Goal: Transaction & Acquisition: Purchase product/service

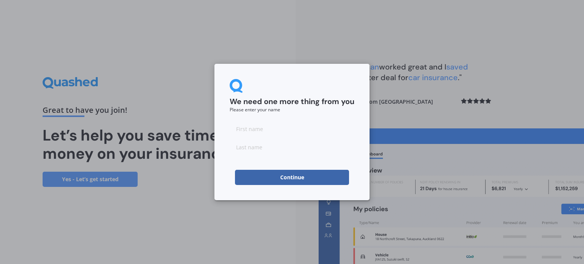
click at [316, 130] on input at bounding box center [292, 128] width 125 height 15
type input "Frances"
type input "Jamieson"
click button "Continue" at bounding box center [292, 177] width 114 height 15
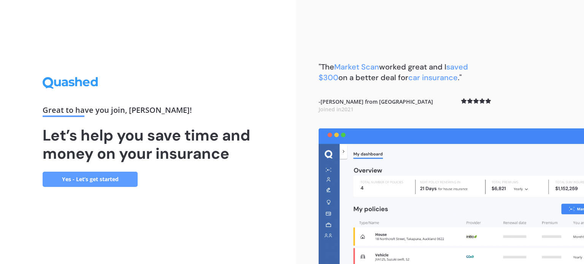
click at [103, 177] on link "Yes - Let’s get started" at bounding box center [90, 179] width 95 height 15
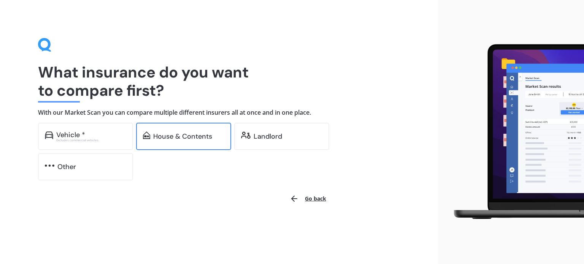
click at [211, 139] on div "House & Contents" at bounding box center [182, 137] width 59 height 8
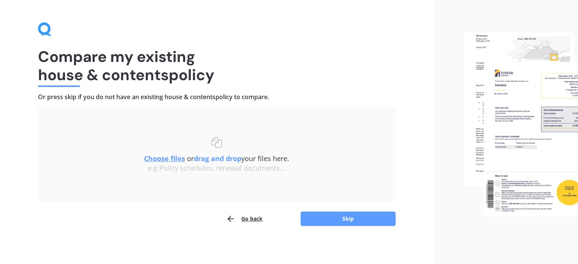
scroll to position [15, 0]
click at [351, 218] on button "Skip" at bounding box center [348, 219] width 95 height 14
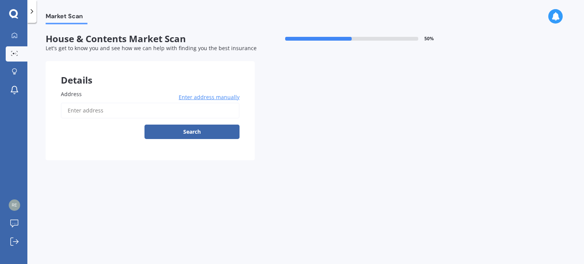
click at [215, 112] on input "Address" at bounding box center [150, 111] width 179 height 16
type input "[STREET_ADDRESS][PERSON_NAME]"
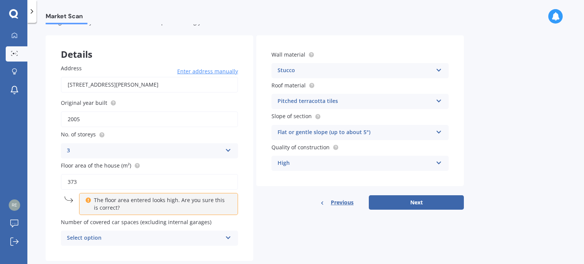
scroll to position [42, 0]
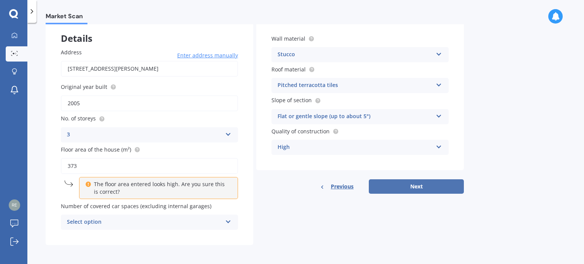
click at [421, 184] on button "Next" at bounding box center [416, 186] width 95 height 14
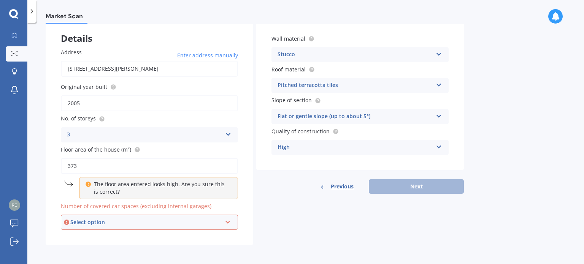
click at [212, 215] on div "Select option 0 1 2 3 4 5+" at bounding box center [149, 222] width 177 height 15
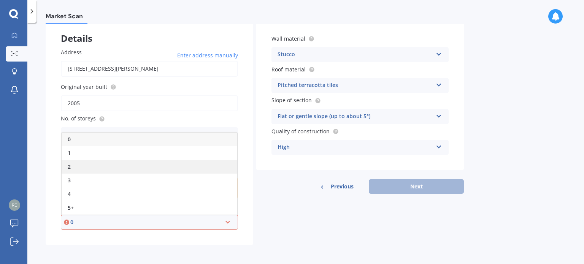
click at [171, 162] on div "2" at bounding box center [150, 167] width 176 height 14
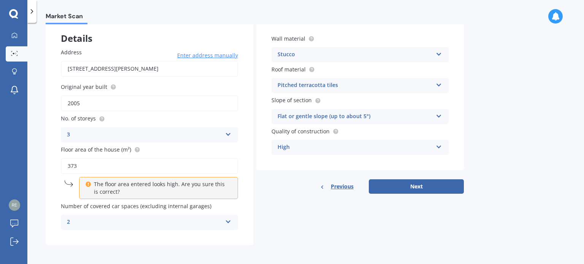
click at [216, 222] on div "2" at bounding box center [144, 222] width 155 height 9
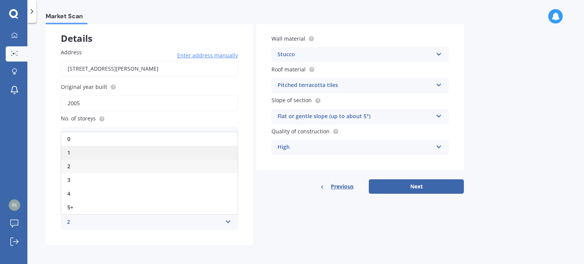
click at [196, 150] on div "1" at bounding box center [149, 153] width 176 height 14
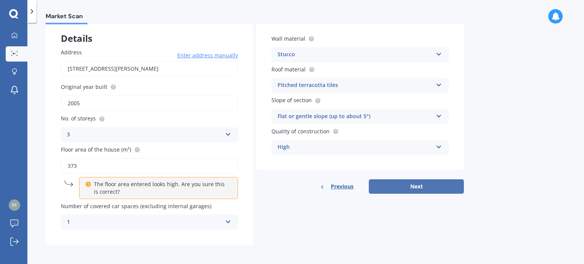
click at [426, 182] on button "Next" at bounding box center [416, 186] width 95 height 14
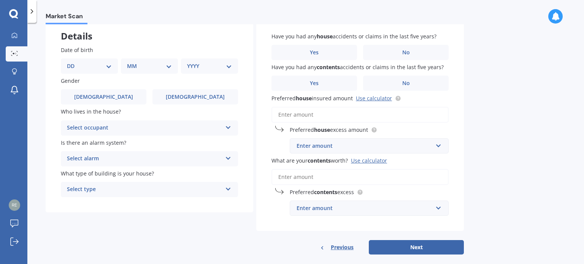
scroll to position [44, 0]
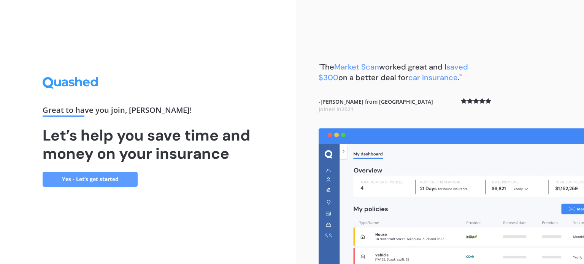
click at [117, 180] on link "Yes - Let’s get started" at bounding box center [90, 179] width 95 height 15
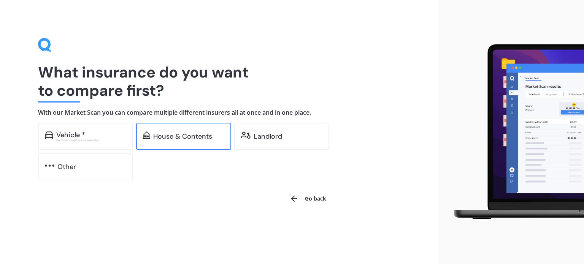
click at [210, 139] on div "House & Contents" at bounding box center [182, 137] width 59 height 8
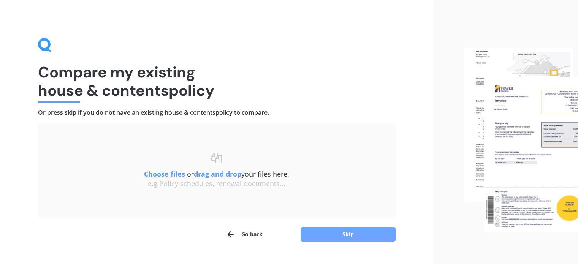
click at [354, 231] on button "Skip" at bounding box center [348, 234] width 95 height 14
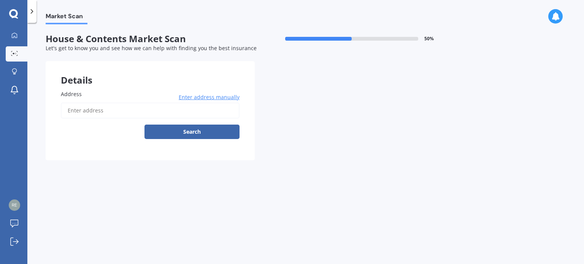
click at [162, 109] on input "Address" at bounding box center [150, 111] width 179 height 16
type input "[STREET_ADDRESS][PERSON_NAME]"
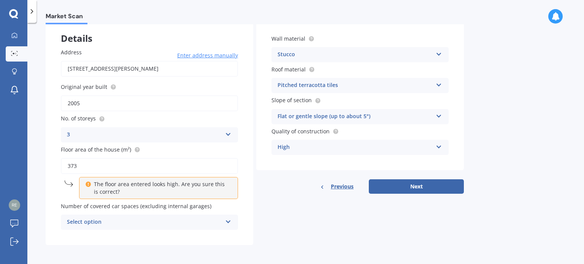
scroll to position [41, 0]
click at [227, 228] on div "Select option 0 1 2 3 4 5+" at bounding box center [149, 222] width 177 height 15
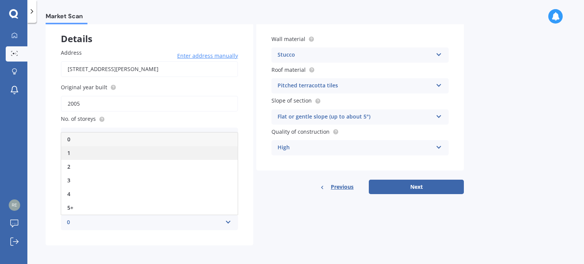
click at [168, 155] on div "1" at bounding box center [149, 153] width 176 height 14
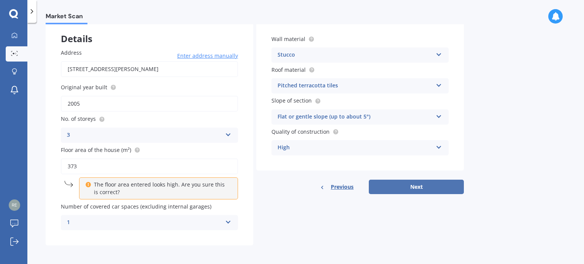
click at [442, 185] on button "Next" at bounding box center [416, 187] width 95 height 14
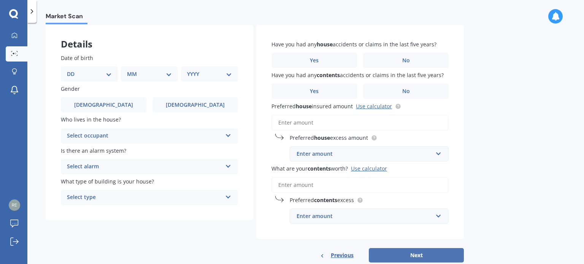
scroll to position [50, 0]
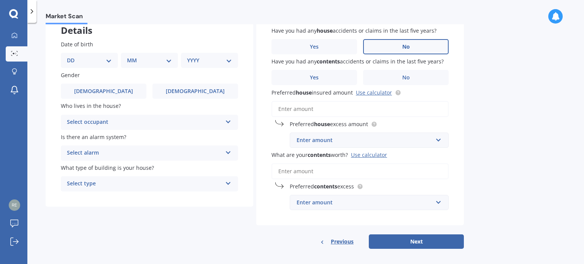
click at [414, 45] on label "No" at bounding box center [406, 46] width 86 height 15
click at [0, 0] on input "No" at bounding box center [0, 0] width 0 height 0
click at [413, 74] on label "No" at bounding box center [406, 77] width 86 height 15
click at [0, 0] on input "No" at bounding box center [0, 0] width 0 height 0
click at [406, 147] on input "text" at bounding box center [366, 140] width 152 height 14
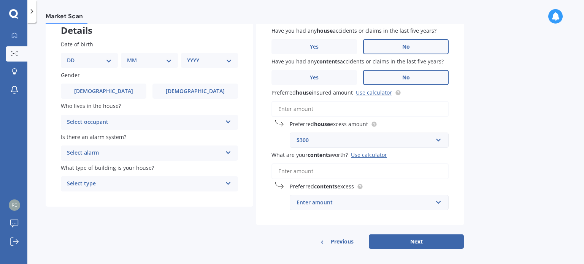
click at [490, 130] on div "Market Scan House & Contents Market Scan 70 % Let's get to know you and see how…" at bounding box center [305, 144] width 556 height 241
click at [391, 177] on input "What are your contents worth? Use calculator" at bounding box center [359, 171] width 177 height 16
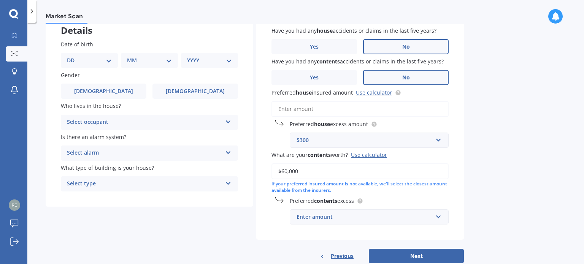
type input "$60,000"
click at [222, 120] on div "Select occupant Owner Owner + Boarder" at bounding box center [149, 122] width 177 height 15
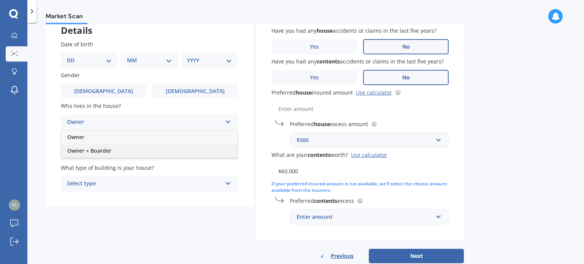
click at [191, 147] on div "Owner + Boarder" at bounding box center [149, 151] width 176 height 14
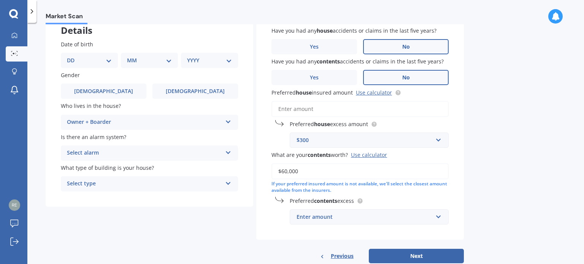
click at [209, 153] on div "Select alarm" at bounding box center [144, 153] width 155 height 9
click at [182, 168] on div "Yes, monitored" at bounding box center [149, 168] width 176 height 14
click at [200, 184] on div "Select type" at bounding box center [144, 183] width 155 height 9
click at [160, 195] on div "Freestanding" at bounding box center [149, 199] width 176 height 14
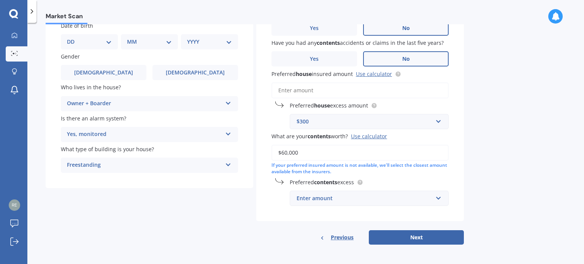
scroll to position [68, 0]
click at [436, 201] on input "text" at bounding box center [366, 199] width 152 height 14
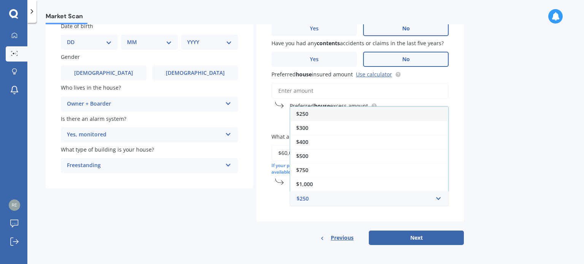
click at [485, 187] on div "Market Scan House & Contents Market Scan 70 % Let's get to know you and see how…" at bounding box center [305, 144] width 556 height 241
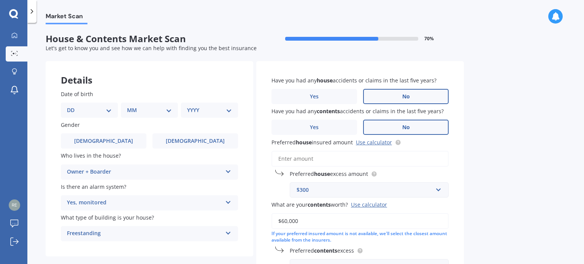
scroll to position [0, 0]
click at [433, 161] on input "Preferred house insured amount Use calculator" at bounding box center [359, 159] width 177 height 16
click at [486, 165] on div "Market Scan House & Contents Market Scan 70 % Let's get to know you and see how…" at bounding box center [305, 144] width 556 height 241
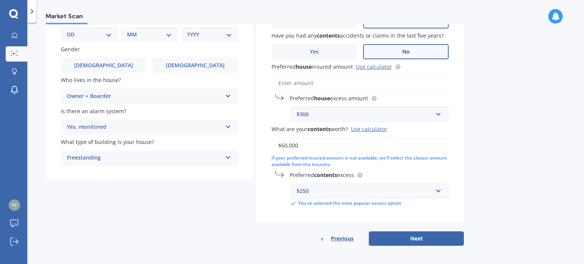
scroll to position [77, 0]
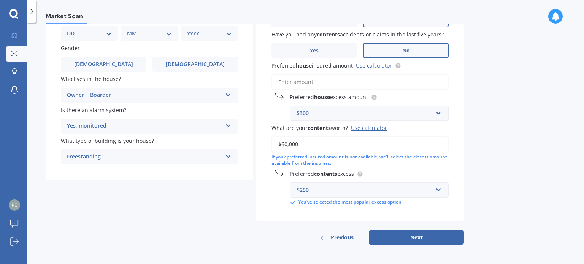
click at [432, 245] on form "House & Contents Market Scan 70 % Let's get to know you and see how we can help…" at bounding box center [255, 104] width 418 height 294
click at [439, 240] on button "Next" at bounding box center [416, 237] width 95 height 14
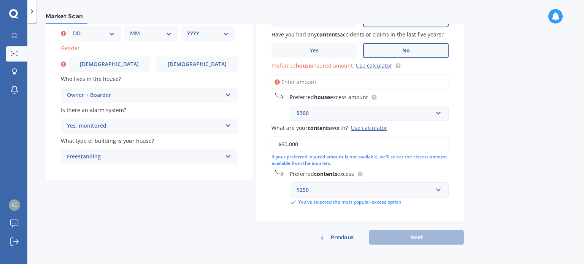
scroll to position [65, 0]
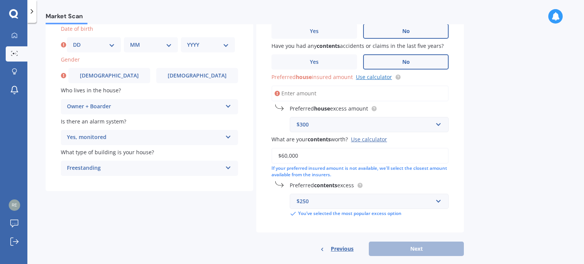
click at [385, 78] on link "Use calculator" at bounding box center [374, 76] width 36 height 7
click at [346, 92] on input "Preferred house insured amount Use calculator" at bounding box center [359, 94] width 177 height 16
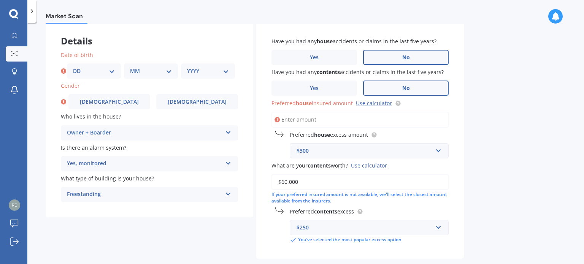
scroll to position [40, 0]
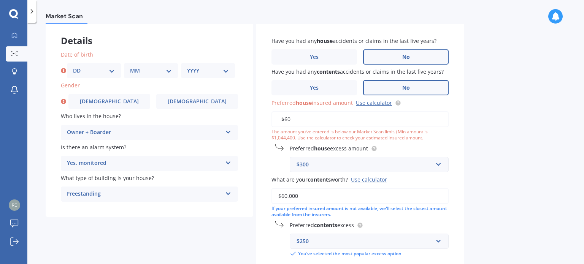
type input "$6"
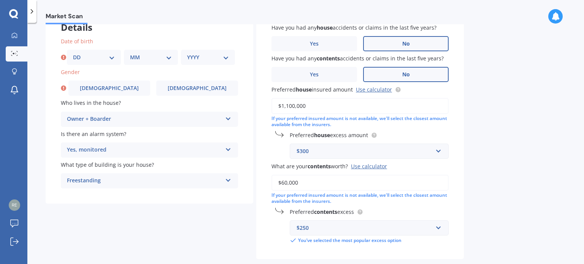
scroll to position [52, 0]
type input "$1,100,000"
click at [112, 59] on select "DD 01 02 03 04 05 06 07 08 09 10 11 12 13 14 15 16 17 18 19 20 21 22 23 24 25 2…" at bounding box center [94, 58] width 42 height 8
select select "04"
click at [73, 54] on select "DD 01 02 03 04 05 06 07 08 09 10 11 12 13 14 15 16 17 18 19 20 21 22 23 24 25 2…" at bounding box center [94, 58] width 42 height 8
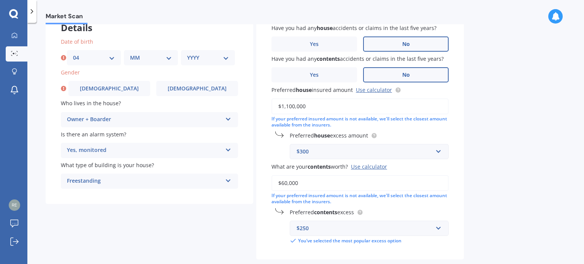
click at [154, 51] on div "MM 01 02 03 04 05 06 07 08 09 10 11 12" at bounding box center [151, 57] width 54 height 15
click at [150, 59] on select "MM 01 02 03 04 05 06 07 08 09 10 11 12" at bounding box center [151, 58] width 42 height 8
select select "02"
click at [130, 54] on select "MM 01 02 03 04 05 06 07 08 09 10 11 12" at bounding box center [151, 58] width 42 height 8
click at [207, 56] on select "YYYY 2009 2008 2007 2006 2005 2004 2003 2002 2001 2000 1999 1998 1997 1996 1995…" at bounding box center [208, 58] width 42 height 8
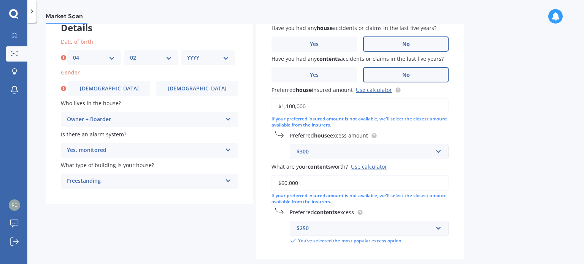
select select "1976"
click at [187, 54] on select "YYYY 2009 2008 2007 2006 2005 2004 2003 2002 2001 2000 1999 1998 1997 1996 1995…" at bounding box center [208, 58] width 42 height 8
click at [183, 94] on label "[DEMOGRAPHIC_DATA]" at bounding box center [197, 88] width 82 height 15
click at [0, 0] on input "[DEMOGRAPHIC_DATA]" at bounding box center [0, 0] width 0 height 0
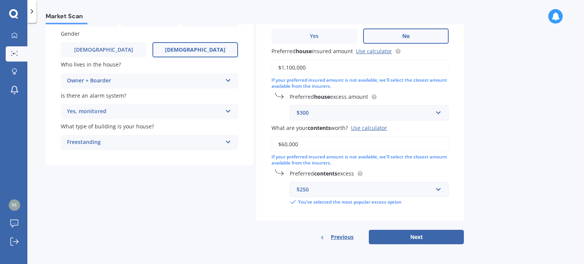
scroll to position [91, 0]
click at [432, 237] on button "Next" at bounding box center [416, 237] width 95 height 14
select select "04"
select select "02"
select select "1976"
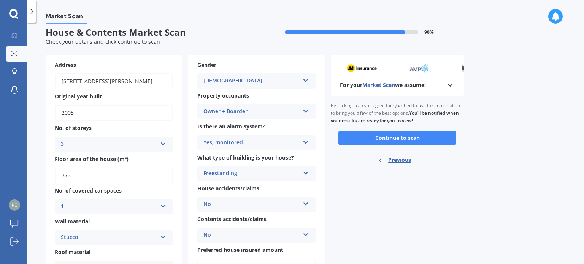
scroll to position [0, 0]
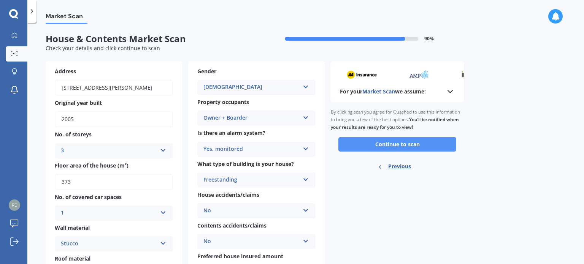
click at [439, 148] on button "Continue to scan" at bounding box center [397, 144] width 118 height 14
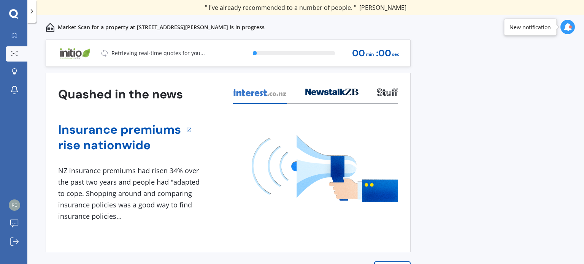
scroll to position [11, 0]
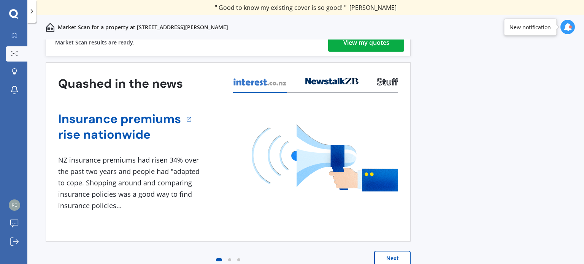
click at [384, 40] on div "View my quotes" at bounding box center [366, 42] width 46 height 18
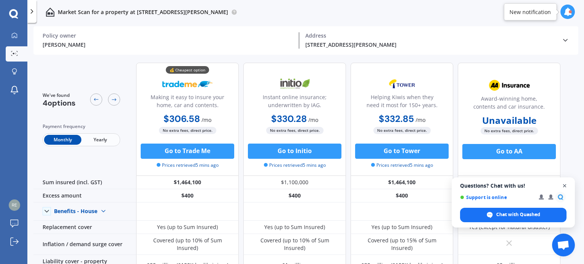
click at [565, 183] on span "Open chat" at bounding box center [565, 186] width 10 height 10
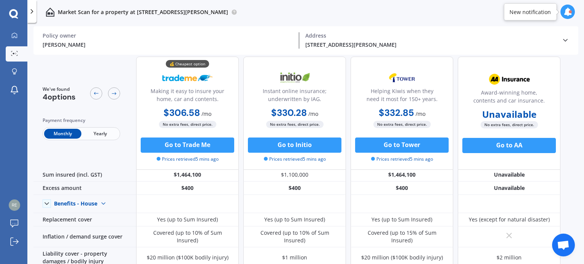
scroll to position [8, 0]
click at [106, 132] on span "Yearly" at bounding box center [99, 134] width 37 height 10
